Goal: Task Accomplishment & Management: Use online tool/utility

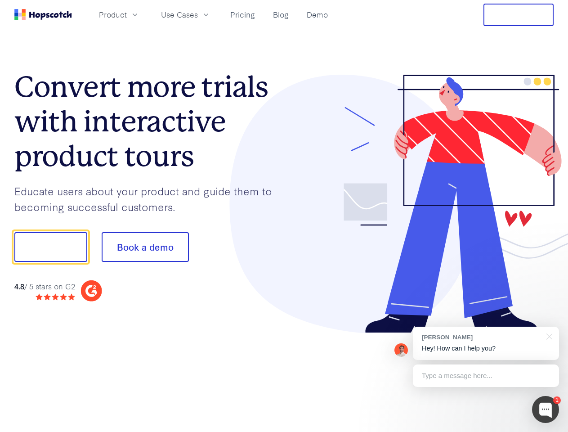
click at [284, 216] on div at bounding box center [419, 204] width 270 height 258
click at [127, 14] on span "Product" at bounding box center [113, 14] width 28 height 11
click at [198, 14] on span "Use Cases" at bounding box center [179, 14] width 37 height 11
click at [518, 15] on button "Free Trial" at bounding box center [518, 15] width 70 height 22
click at [50, 247] on button "Show me!" at bounding box center [50, 247] width 73 height 30
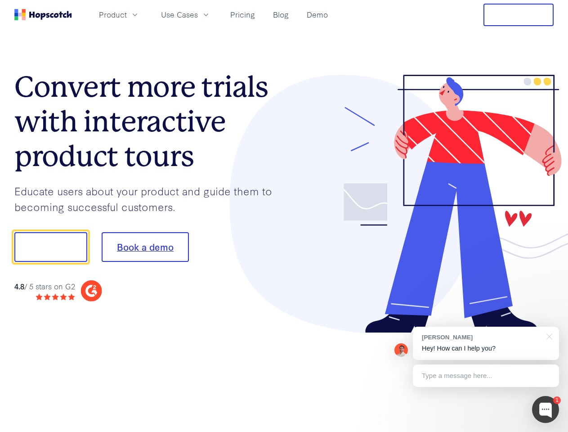
click at [145, 247] on button "Book a demo" at bounding box center [145, 247] width 87 height 30
click at [545, 409] on div at bounding box center [545, 409] width 27 height 27
click at [485, 343] on div "[PERSON_NAME] Hey! How can I help you?" at bounding box center [486, 342] width 146 height 33
click at [547, 335] on div at bounding box center [547, 335] width 22 height 18
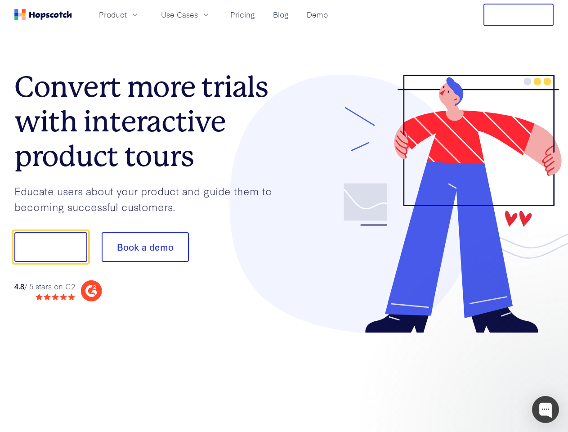
click at [485, 375] on div at bounding box center [474, 246] width 169 height 300
